Goal: Task Accomplishment & Management: Complete application form

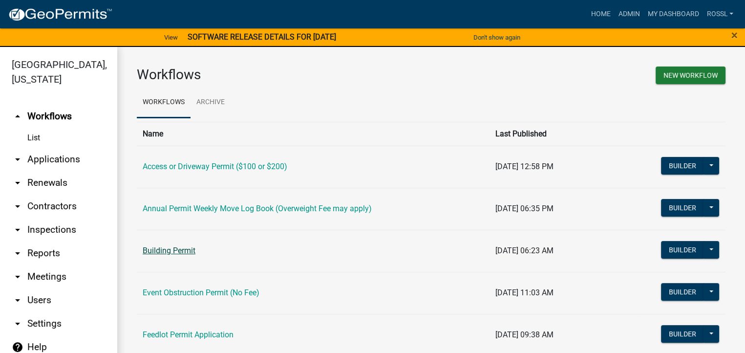
click at [176, 253] on link "Building Permit" at bounding box center [169, 250] width 53 height 9
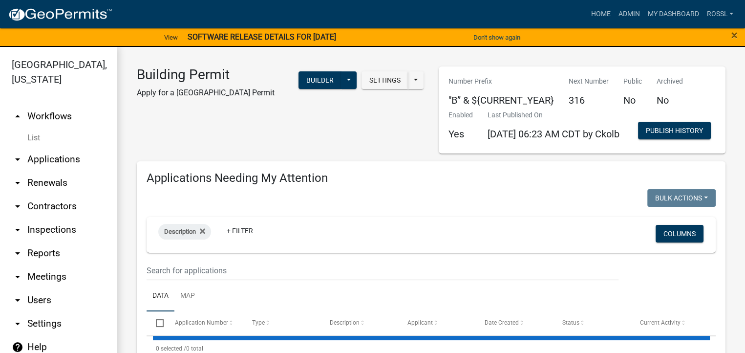
select select "2: 50"
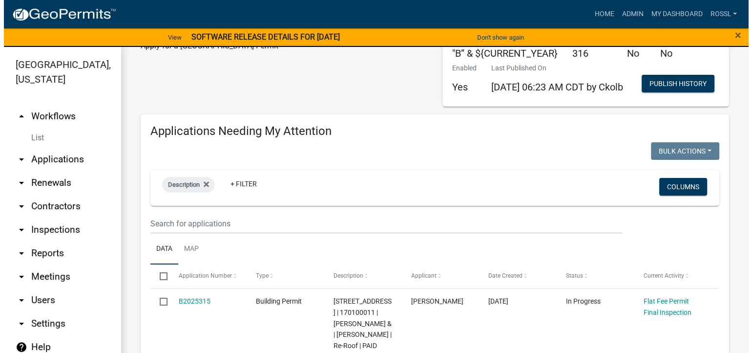
scroll to position [98, 0]
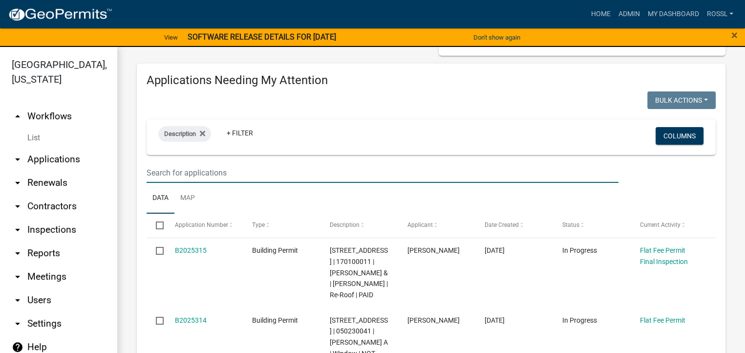
click at [206, 183] on input "text" at bounding box center [383, 173] width 472 height 20
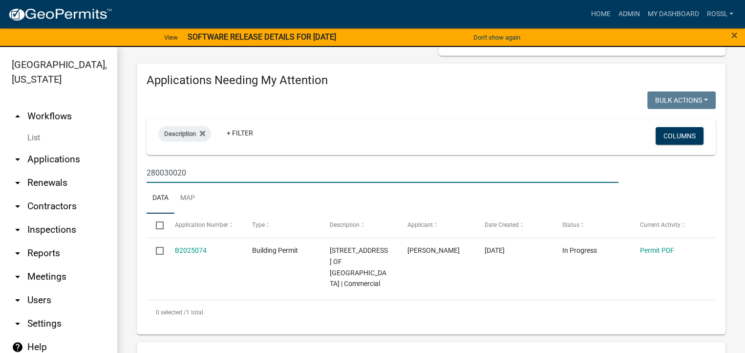
type input "280030020"
click at [272, 213] on ul "Data Map" at bounding box center [431, 198] width 569 height 31
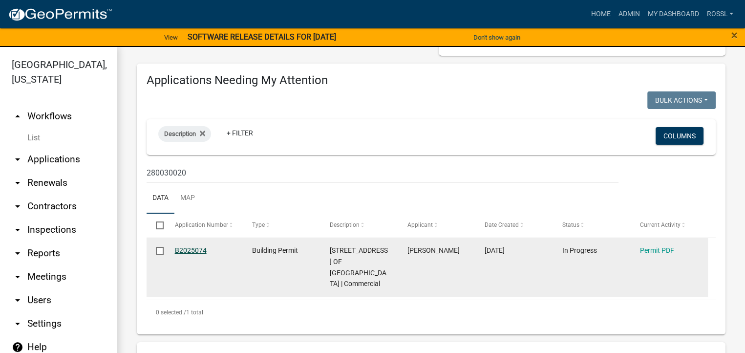
click at [188, 254] on link "B2025074" at bounding box center [191, 250] width 32 height 8
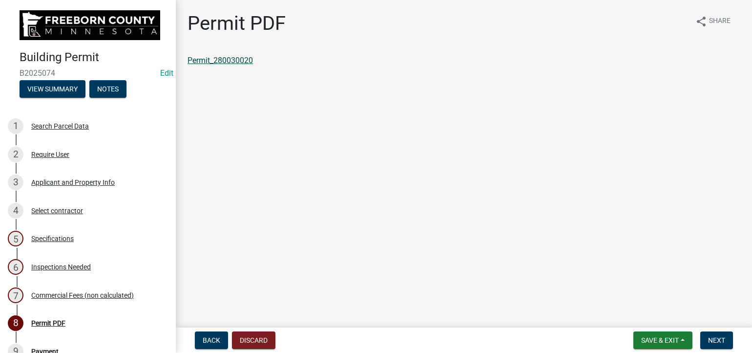
click at [247, 63] on link "Permit_280030020" at bounding box center [220, 60] width 65 height 9
click at [66, 236] on div "Specifications" at bounding box center [52, 238] width 42 height 7
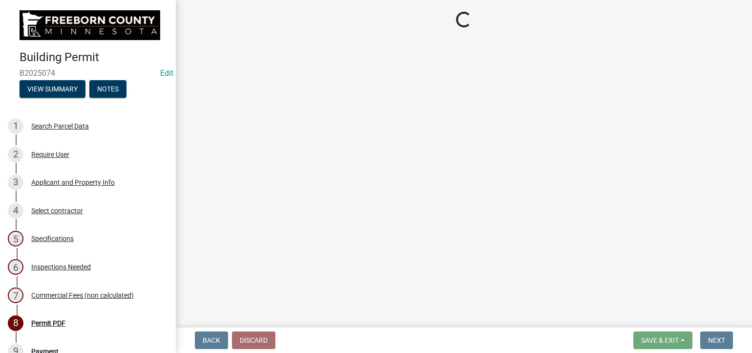
select select "cf5e982a-8fde-449d-bcd8-be8cdfb99374"
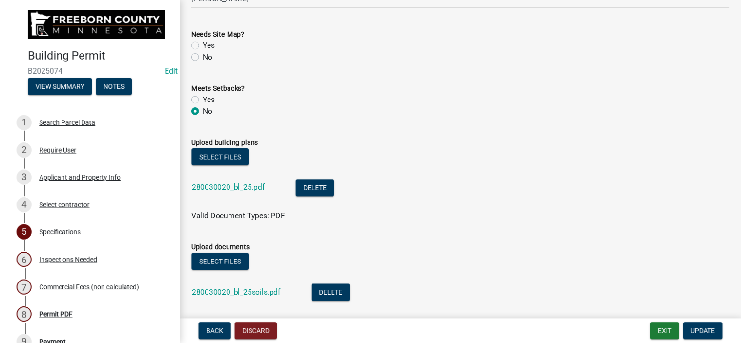
scroll to position [1172, 0]
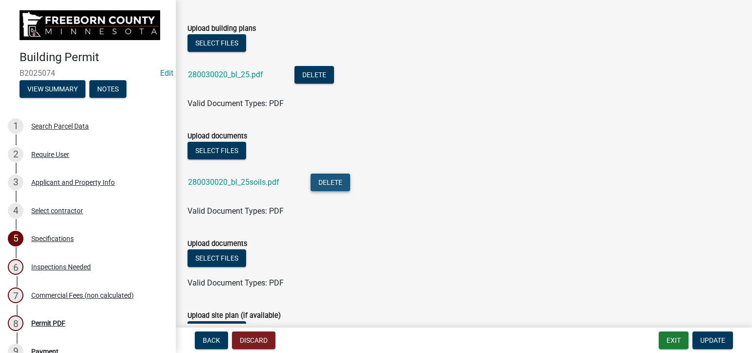
click at [336, 180] on button "Delete" at bounding box center [331, 182] width 40 height 18
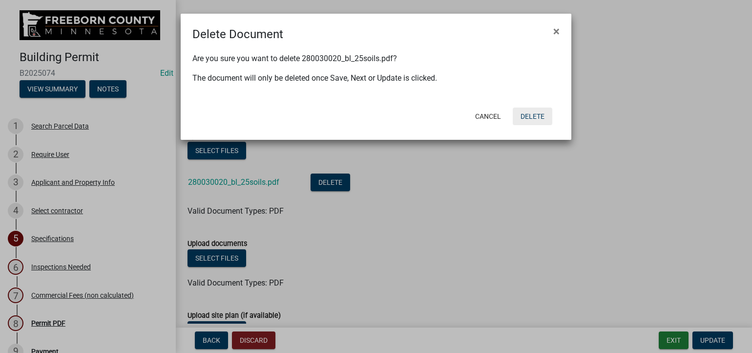
click at [525, 112] on button "Delete" at bounding box center [533, 116] width 40 height 18
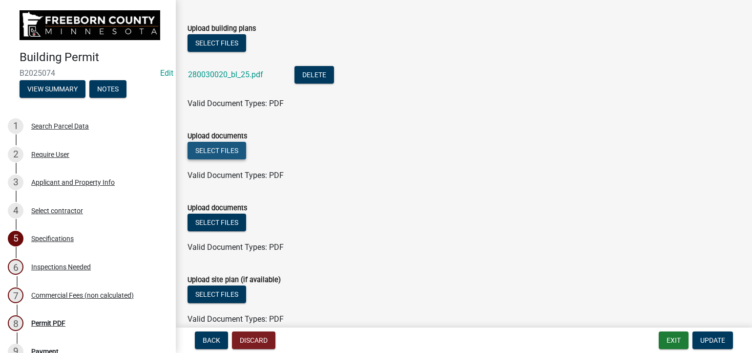
click at [205, 154] on button "Select files" at bounding box center [217, 151] width 59 height 18
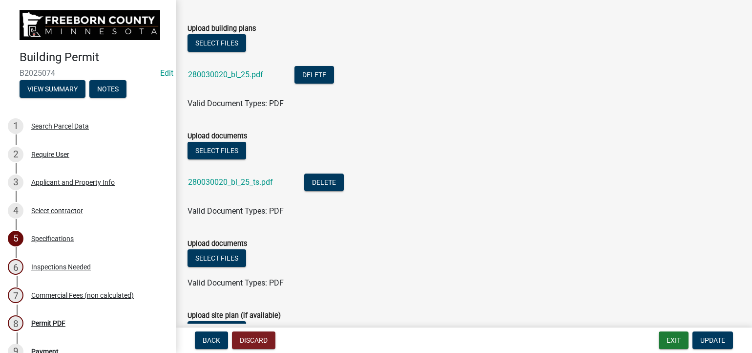
click at [449, 210] on div "Valid Document Types: PDF" at bounding box center [464, 211] width 568 height 12
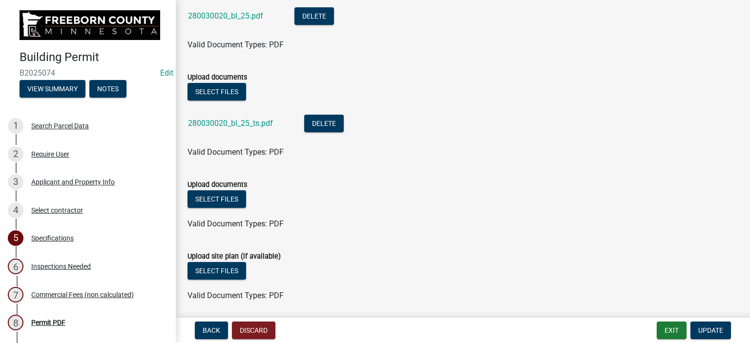
scroll to position [1266, 0]
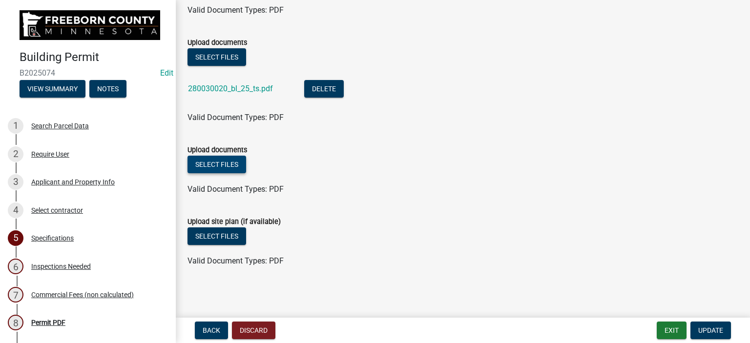
click at [209, 164] on button "Select files" at bounding box center [217, 165] width 59 height 18
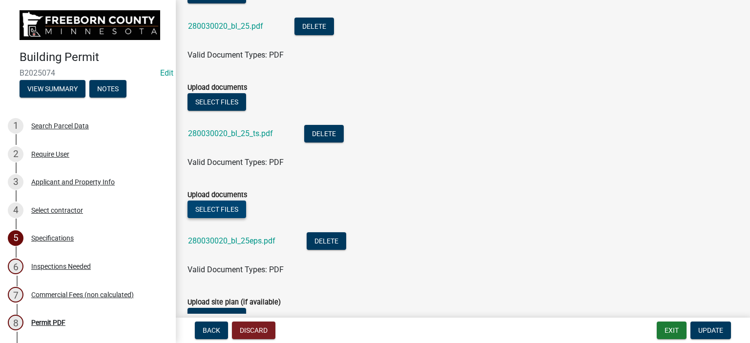
scroll to position [1155, 0]
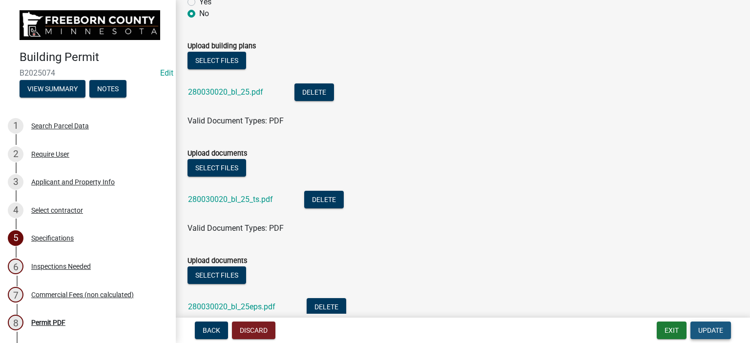
click at [707, 333] on span "Update" at bounding box center [711, 331] width 25 height 8
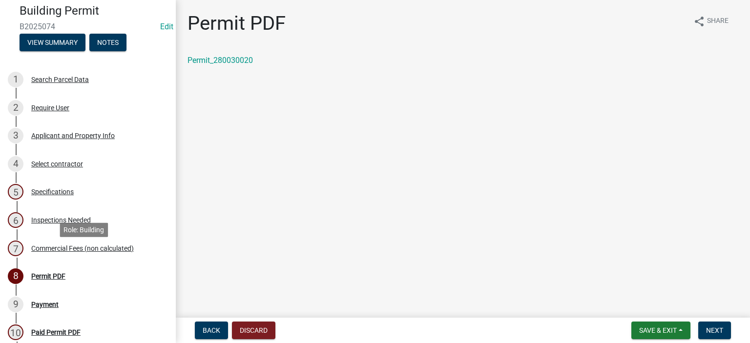
scroll to position [147, 0]
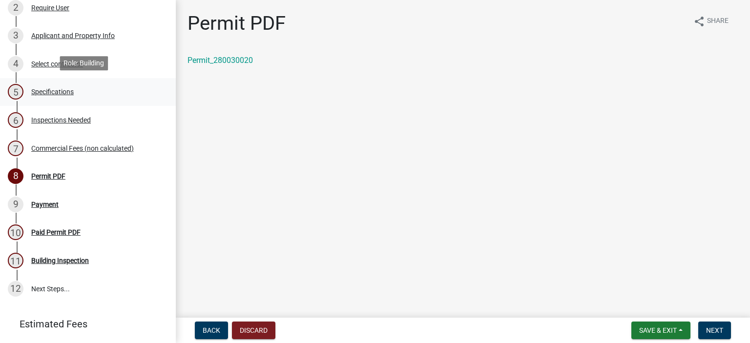
click at [55, 88] on div "Specifications" at bounding box center [52, 91] width 42 height 7
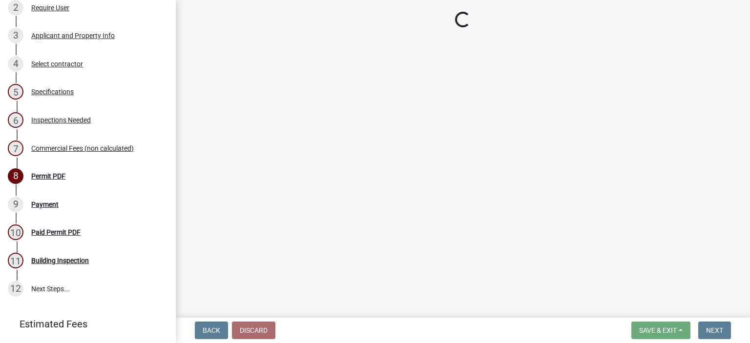
select select "cf5e982a-8fde-449d-bcd8-be8cdfb99374"
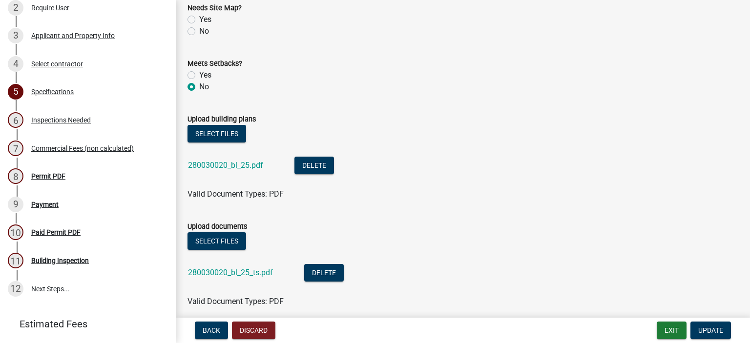
scroll to position [1172, 0]
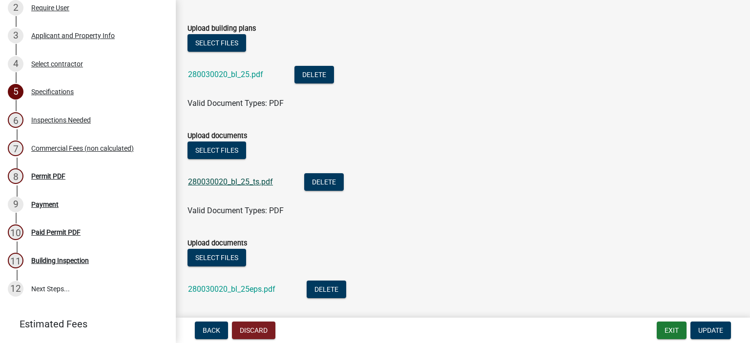
click at [240, 179] on link "280030020_bl_25_ts.pdf" at bounding box center [230, 181] width 85 height 9
